Goal: Contribute content: Add original content to the website for others to see

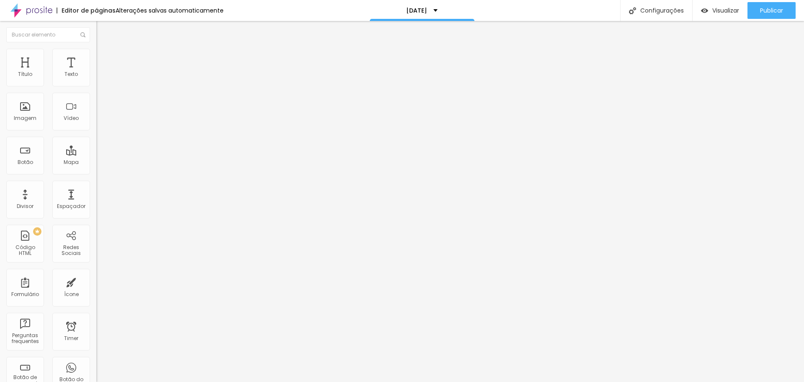
click at [102, 80] on div "Copia de [DATE] - valor normal" at bounding box center [144, 76] width 85 height 8
click at [755, 15] on button "Publicar" at bounding box center [772, 10] width 48 height 17
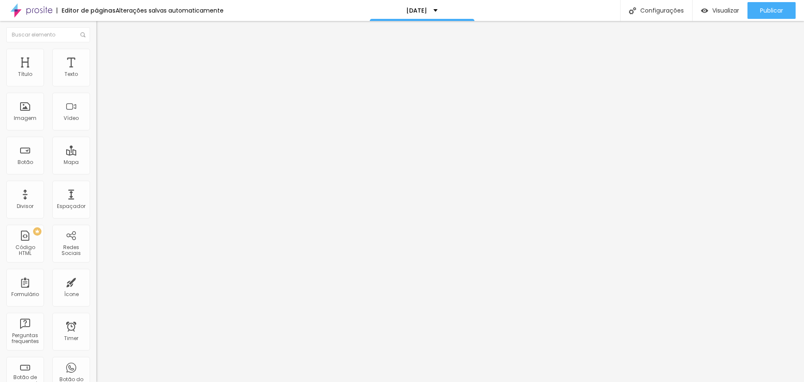
click at [96, 86] on span at bounding box center [98, 86] width 5 height 7
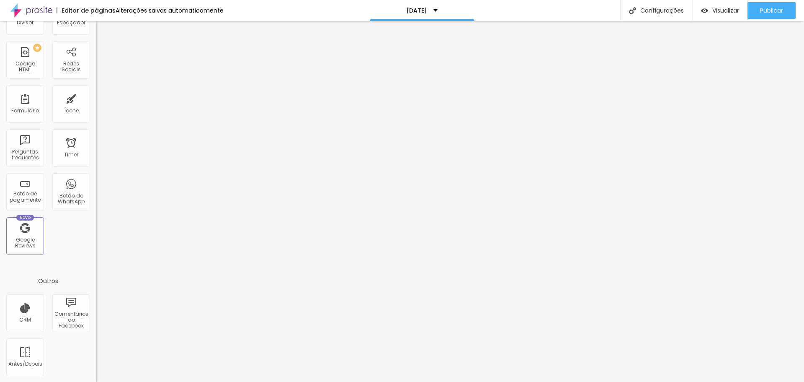
scroll to position [184, 0]
click at [37, 198] on div "Botão de pagamento" at bounding box center [24, 196] width 33 height 12
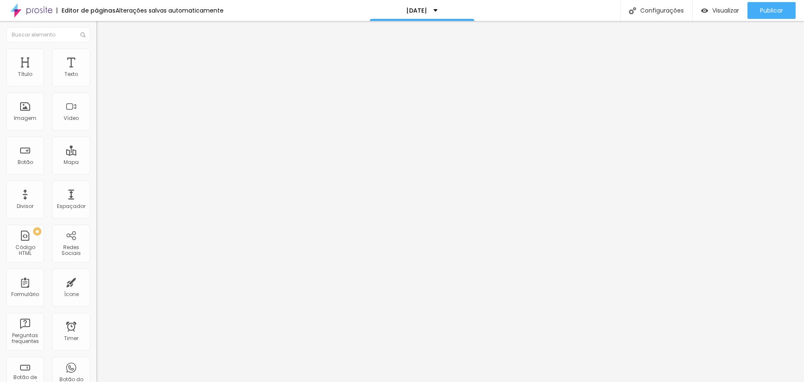
click at [102, 80] on span "Selecionar" at bounding box center [115, 75] width 27 height 7
click at [102, 88] on div "Copia de Copia de [DATE] - 2 LOTE" at bounding box center [144, 79] width 85 height 15
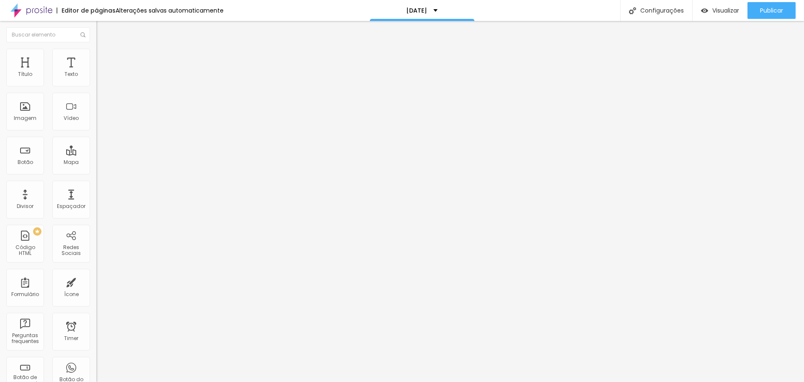
click at [102, 80] on div "Copia de [DATE] - valor normal" at bounding box center [144, 76] width 85 height 8
click at [96, 89] on div "Botão de pagamento Copia de Copia de [DATE] - 2 LOTE" at bounding box center [144, 76] width 96 height 25
click at [102, 88] on div "Copia de Copia de [DATE] - 2 LOTE" at bounding box center [144, 79] width 85 height 15
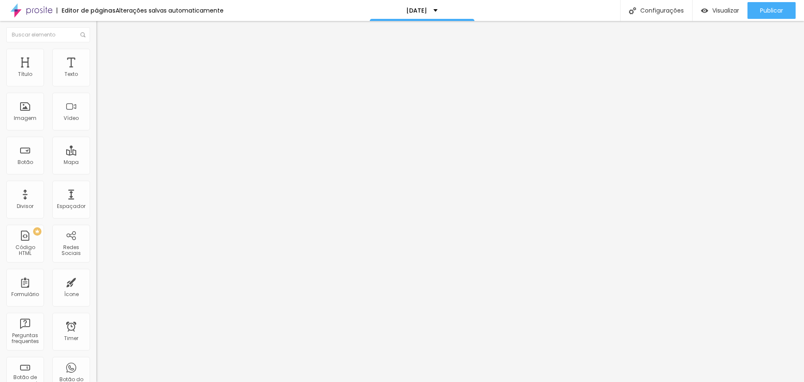
click at [771, 13] on span "Publicar" at bounding box center [771, 10] width 23 height 7
click at [102, 80] on div "Copia de [DATE] - valor normal" at bounding box center [144, 76] width 85 height 8
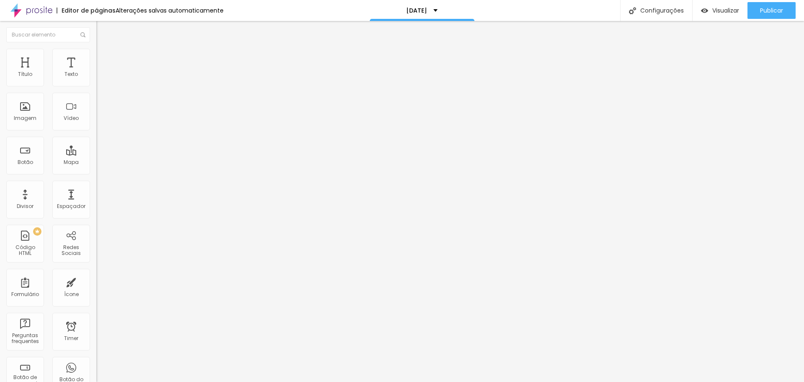
click at [759, 11] on button "Publicar" at bounding box center [772, 10] width 48 height 17
